Goal: Find specific page/section: Find specific page/section

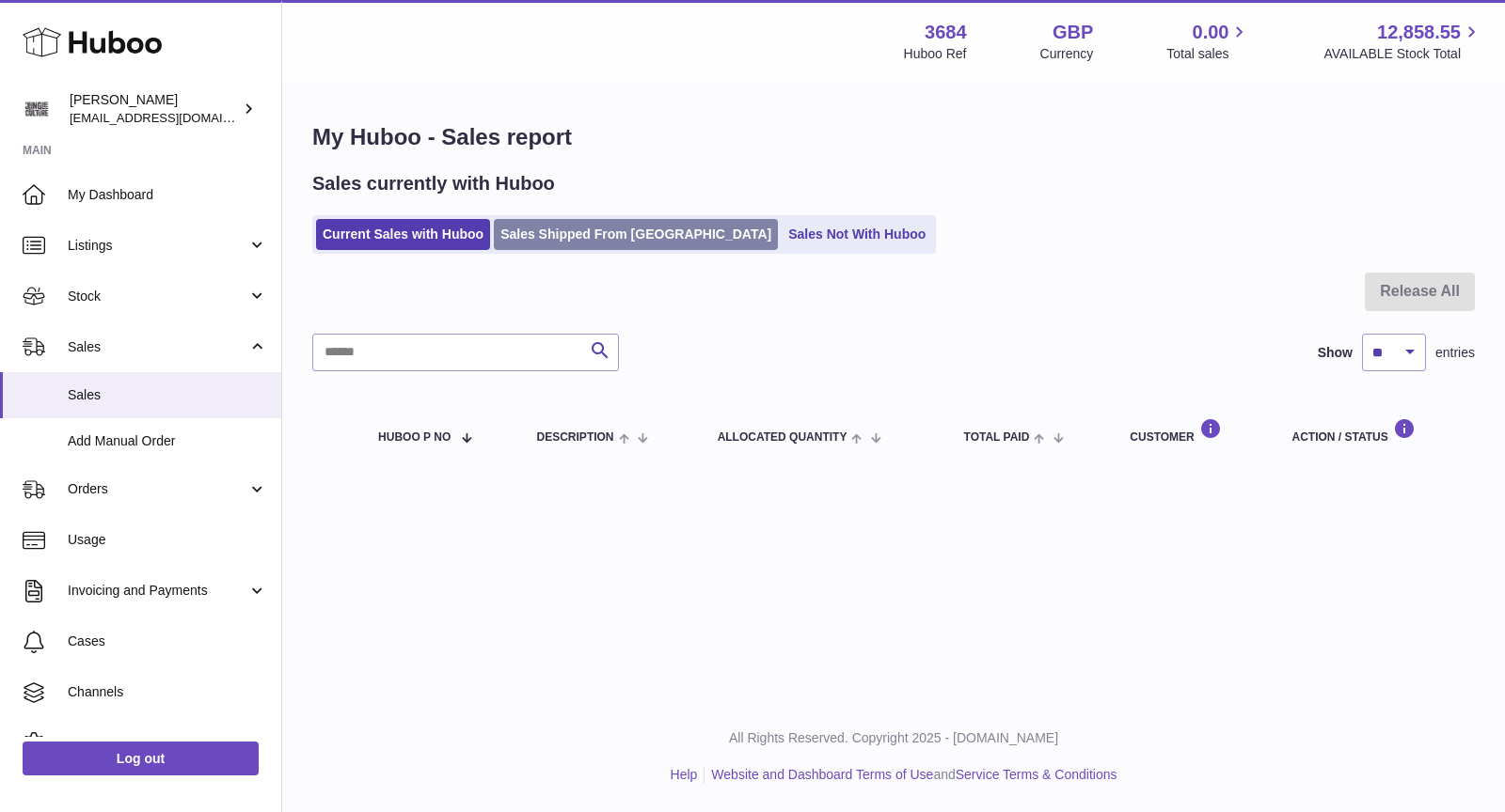
click at [597, 240] on link "Sales Shipped From [GEOGRAPHIC_DATA]" at bounding box center [636, 234] width 284 height 31
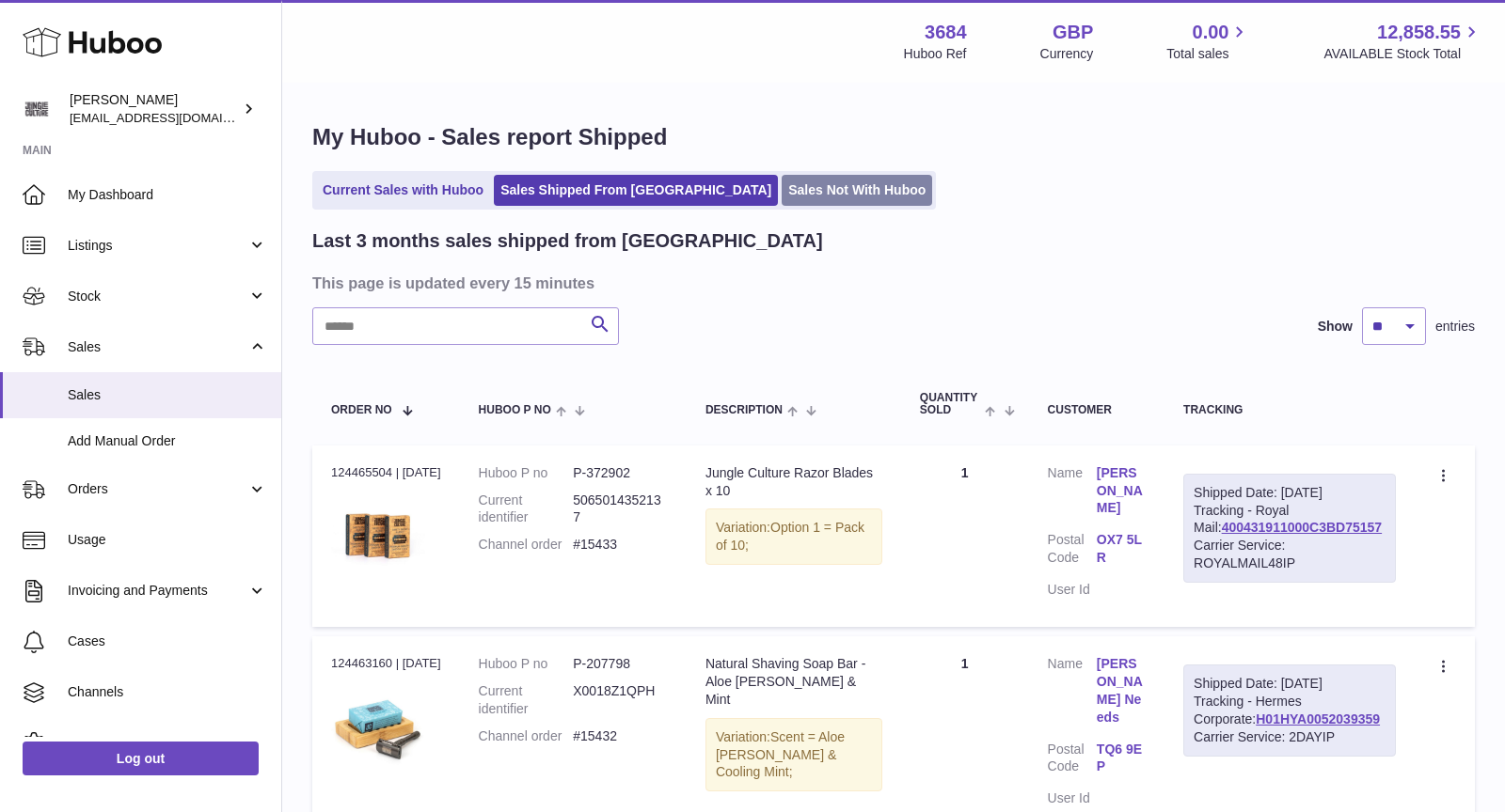
click at [781, 194] on link "Sales Not With Huboo" at bounding box center [857, 190] width 150 height 31
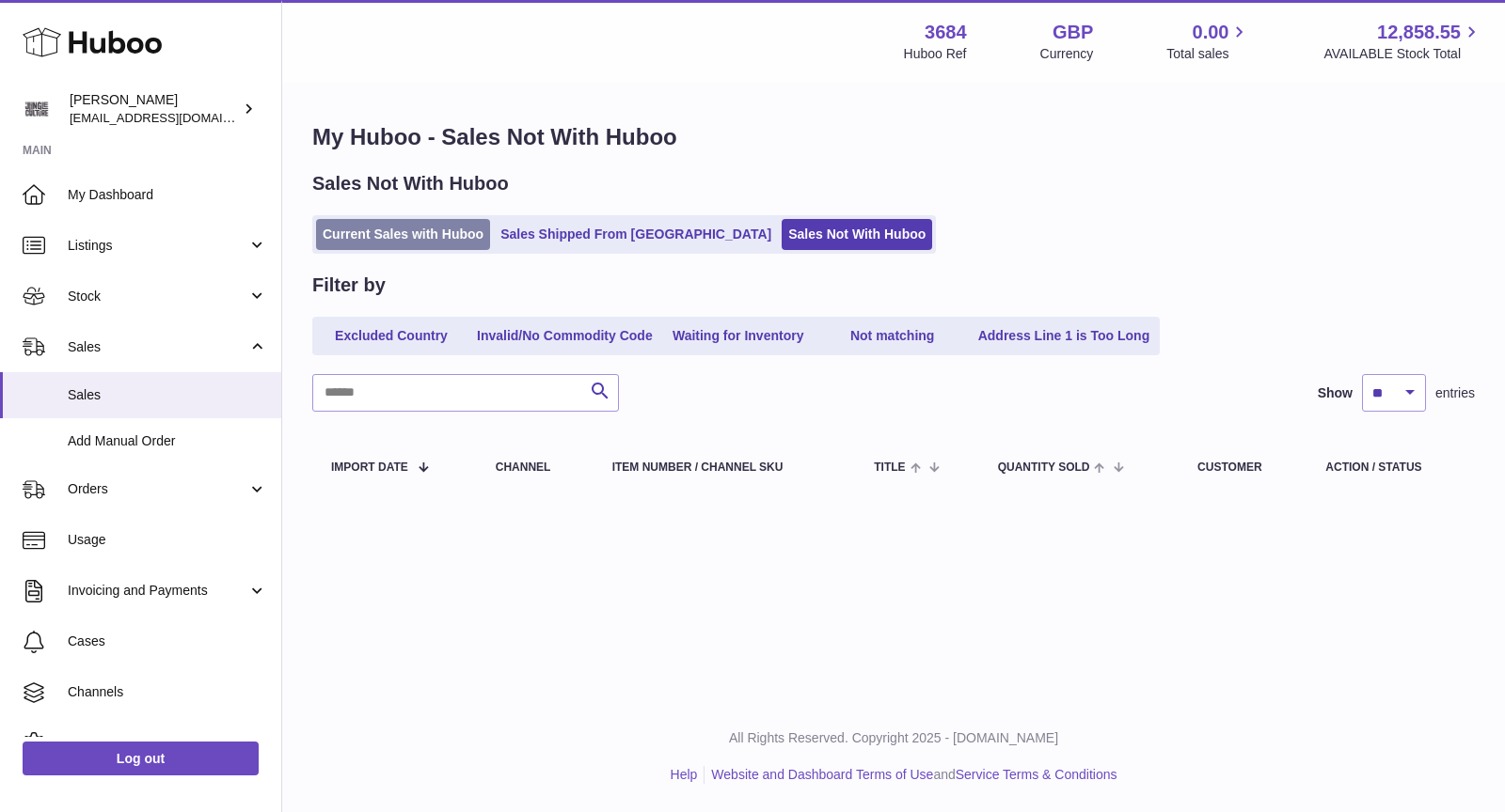
click at [393, 233] on link "Current Sales with Huboo" at bounding box center [403, 234] width 174 height 31
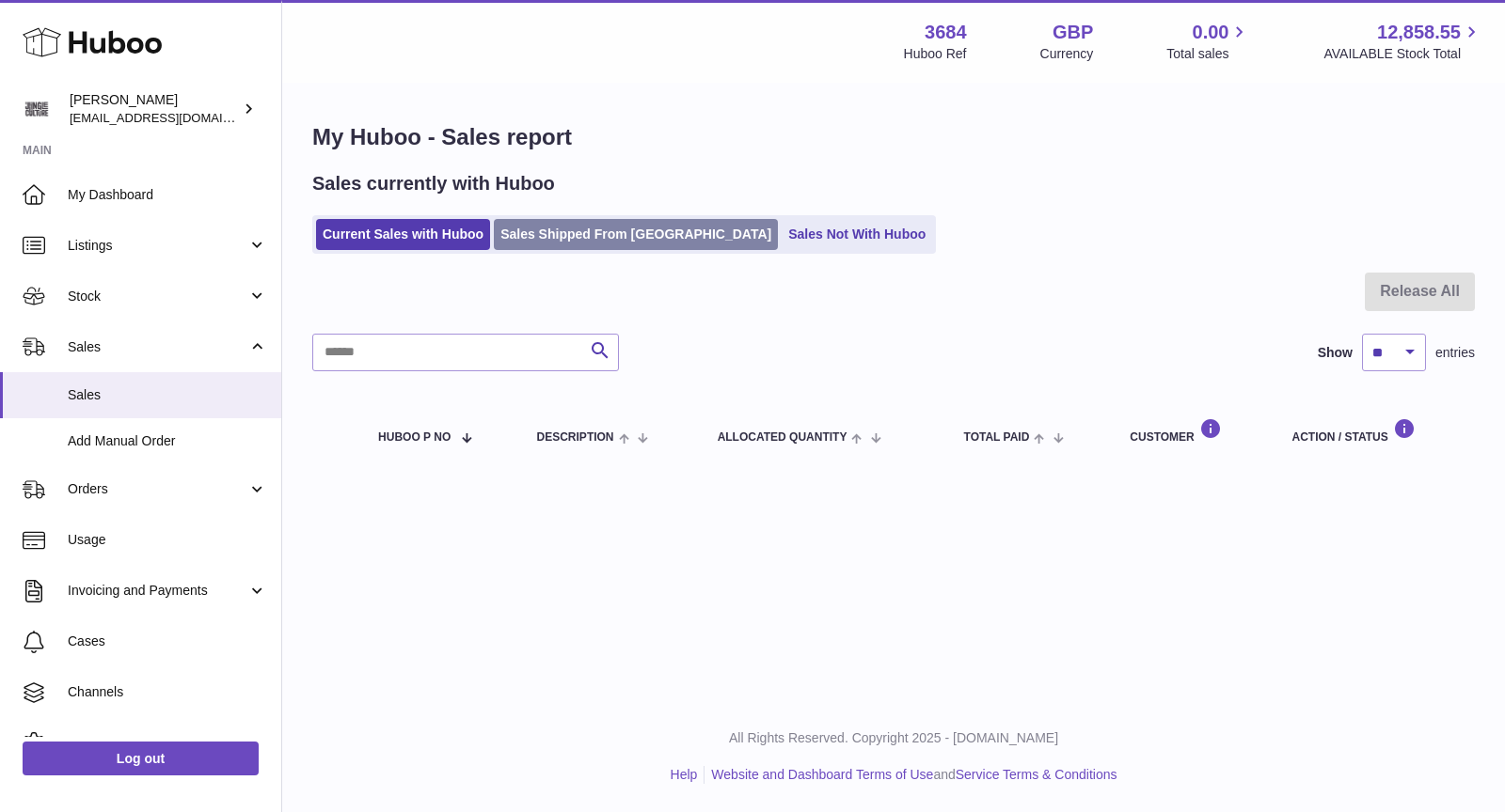
click at [612, 233] on link "Sales Shipped From [GEOGRAPHIC_DATA]" at bounding box center [636, 234] width 284 height 31
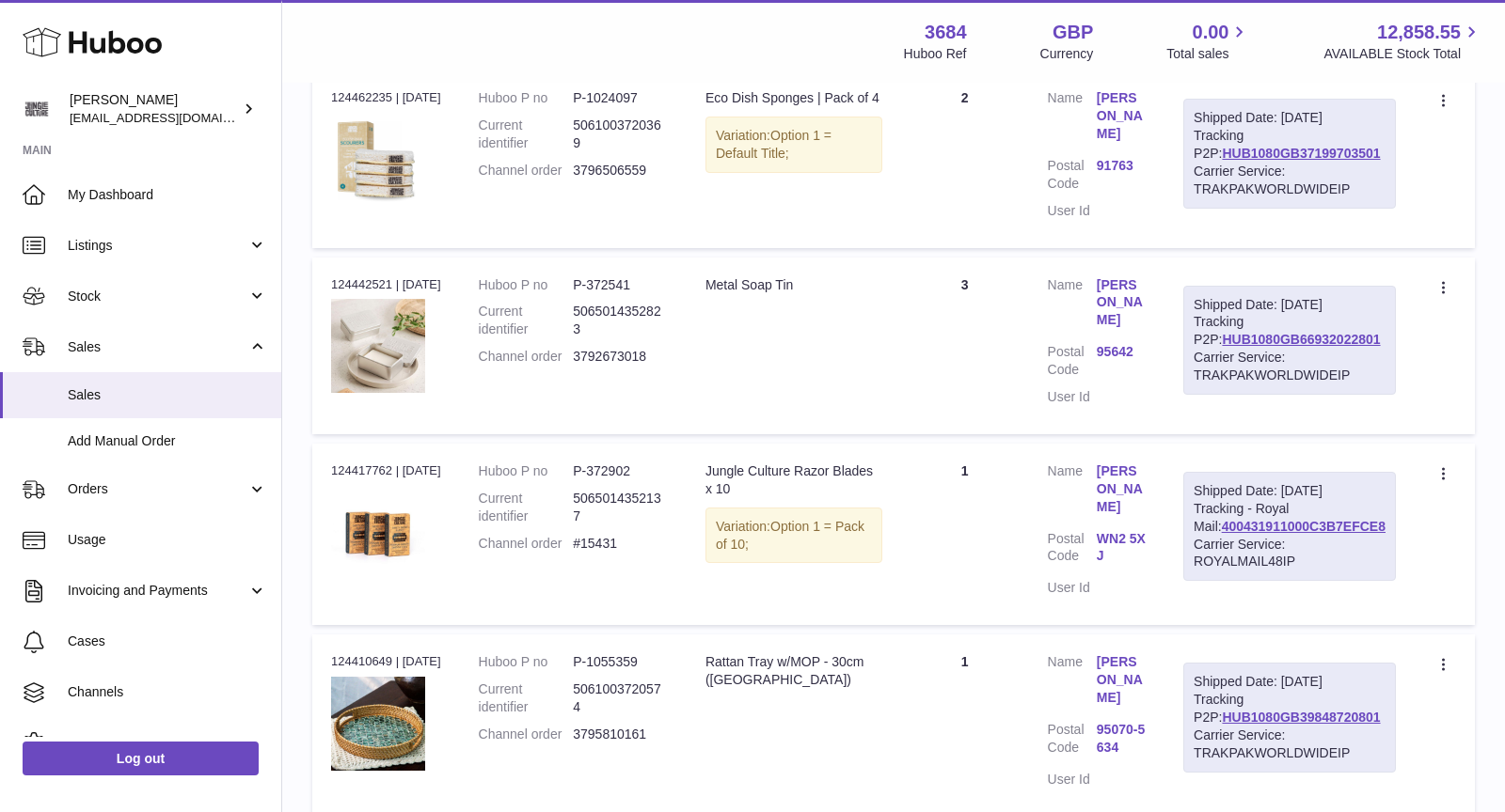
scroll to position [777, 0]
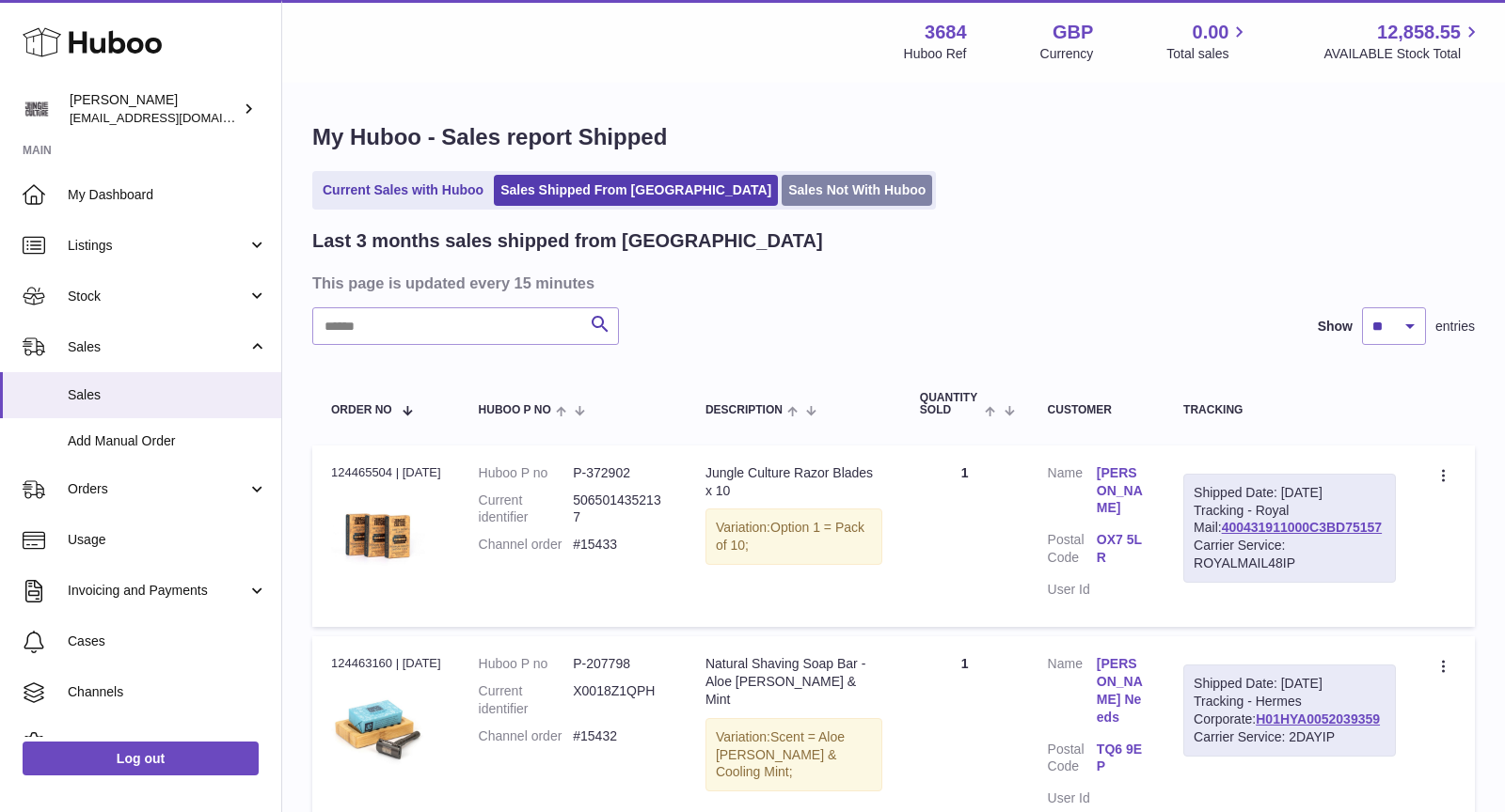
click at [781, 194] on link "Sales Not With Huboo" at bounding box center [857, 190] width 150 height 31
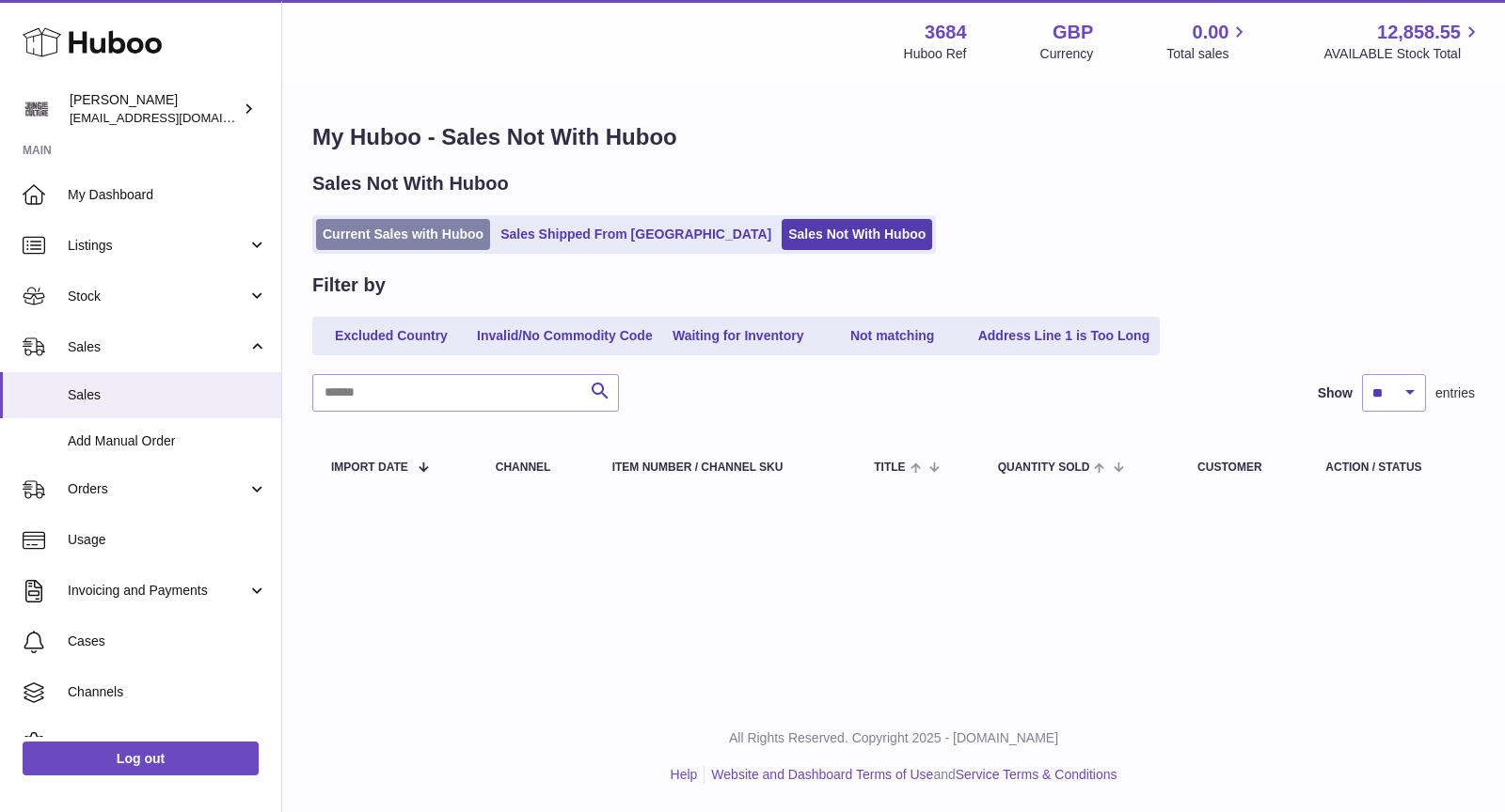
click at [404, 237] on link "Current Sales with Huboo" at bounding box center [403, 234] width 174 height 31
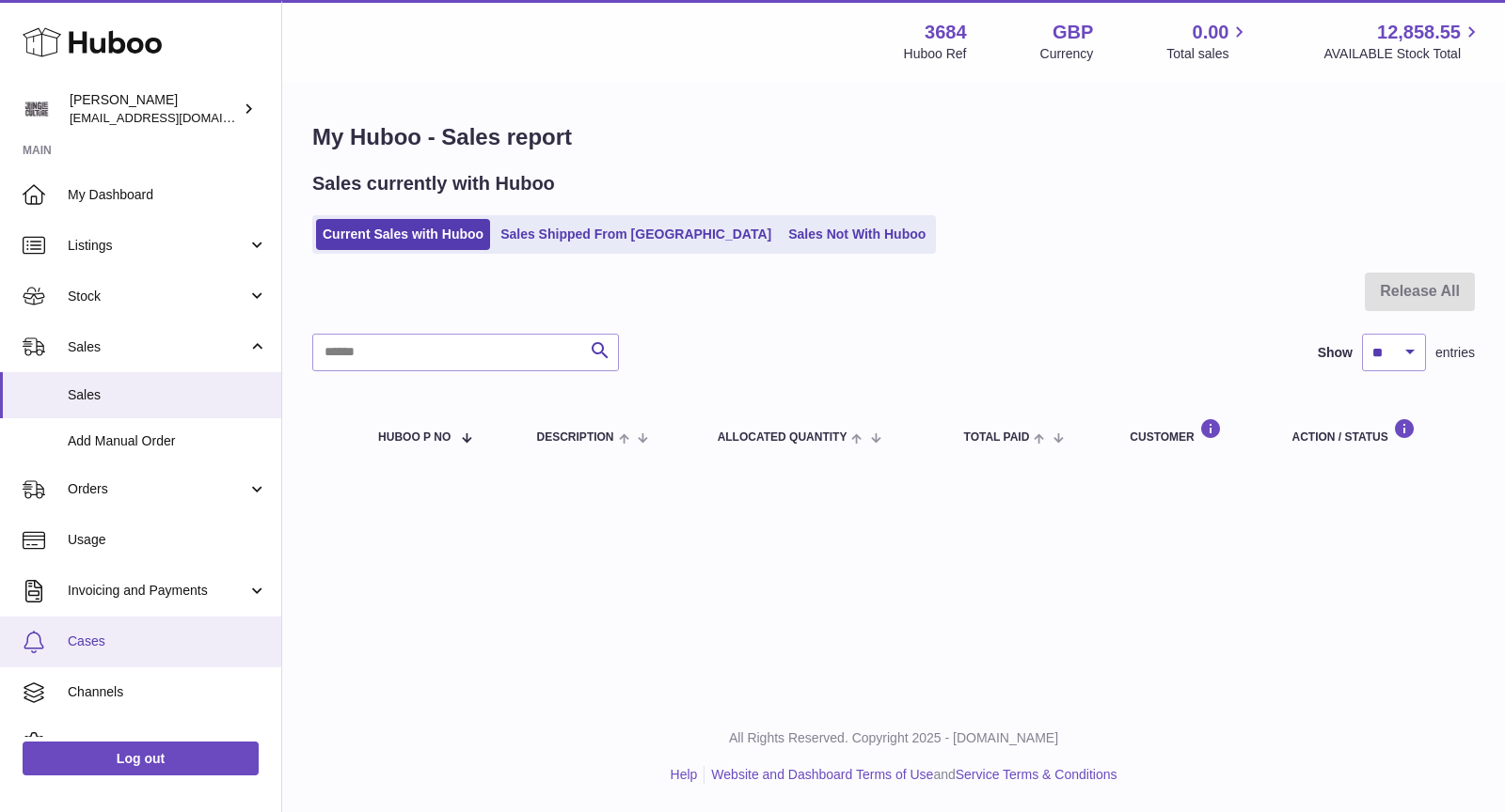
click at [139, 642] on span "Cases" at bounding box center [167, 641] width 200 height 18
